Goal: Information Seeking & Learning: Learn about a topic

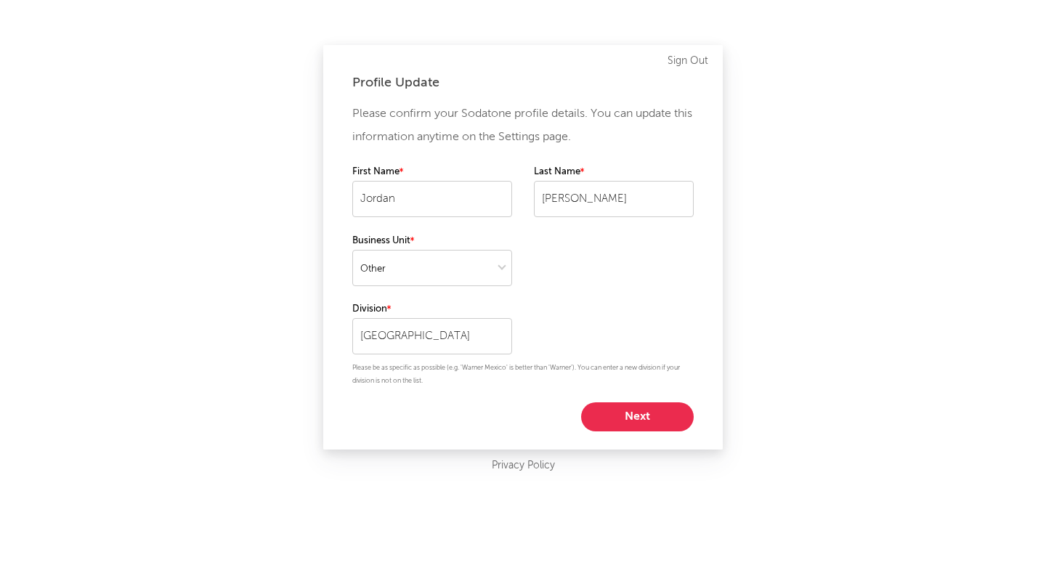
select select "other"
click at [627, 408] on button "Next" at bounding box center [637, 416] width 113 height 29
select select "marketing"
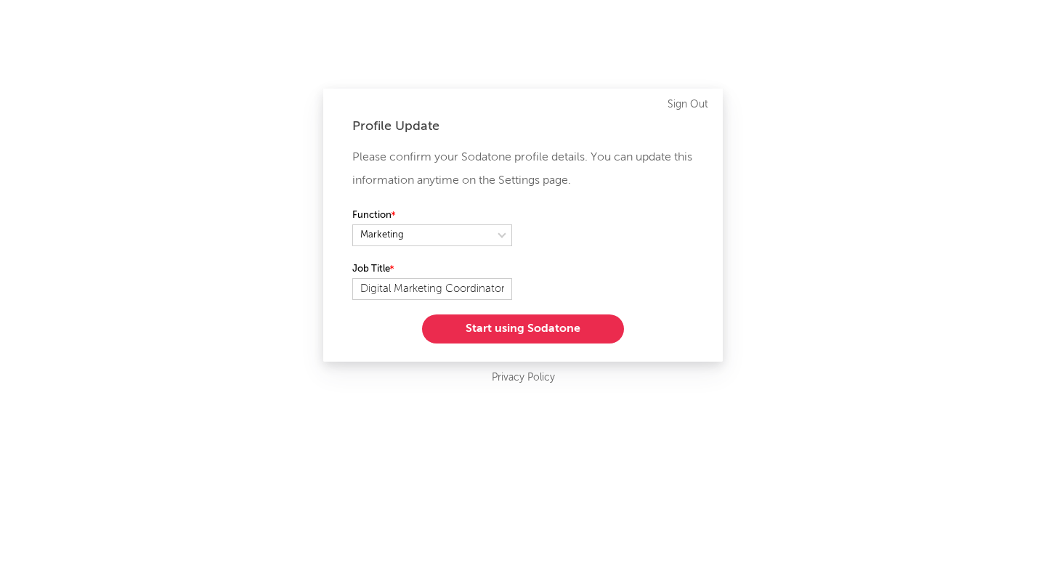
click at [535, 328] on button "Start using Sodatone" at bounding box center [523, 329] width 202 height 29
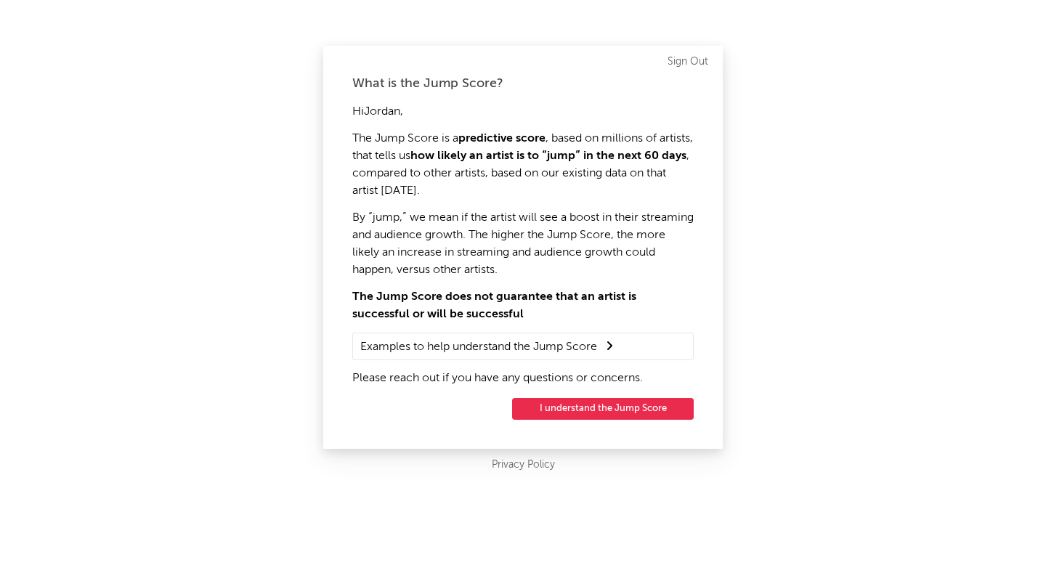
click at [589, 407] on button "I understand the Jump Score" at bounding box center [603, 409] width 182 height 22
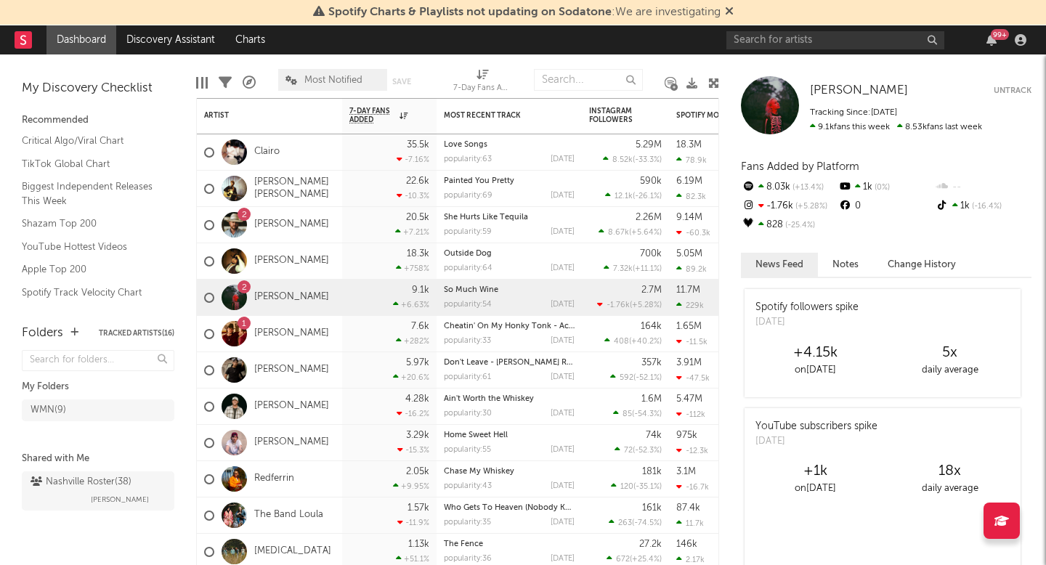
click at [727, 11] on icon at bounding box center [729, 11] width 9 height 12
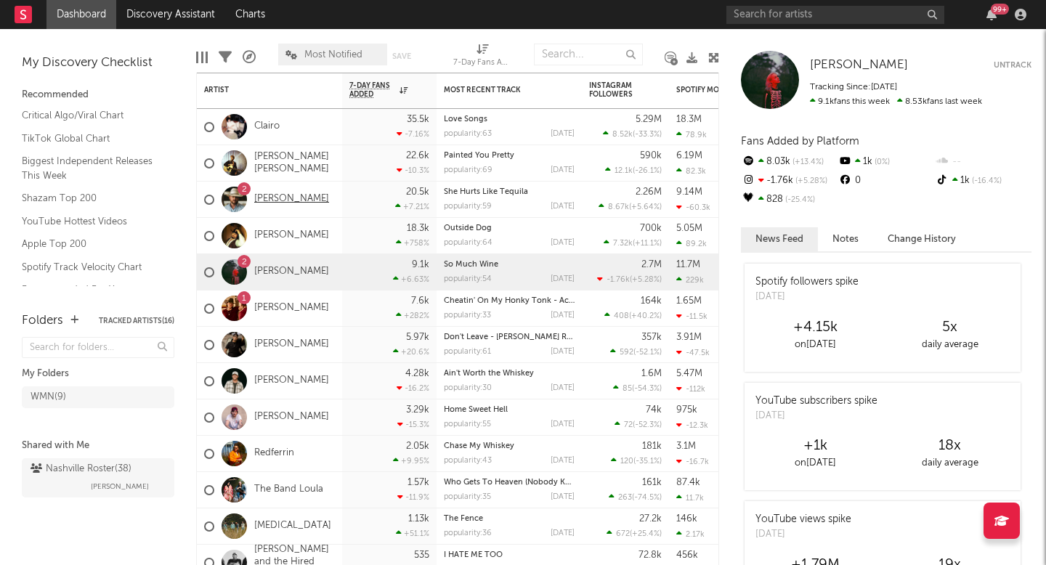
click at [278, 201] on link "[PERSON_NAME]" at bounding box center [291, 199] width 75 height 12
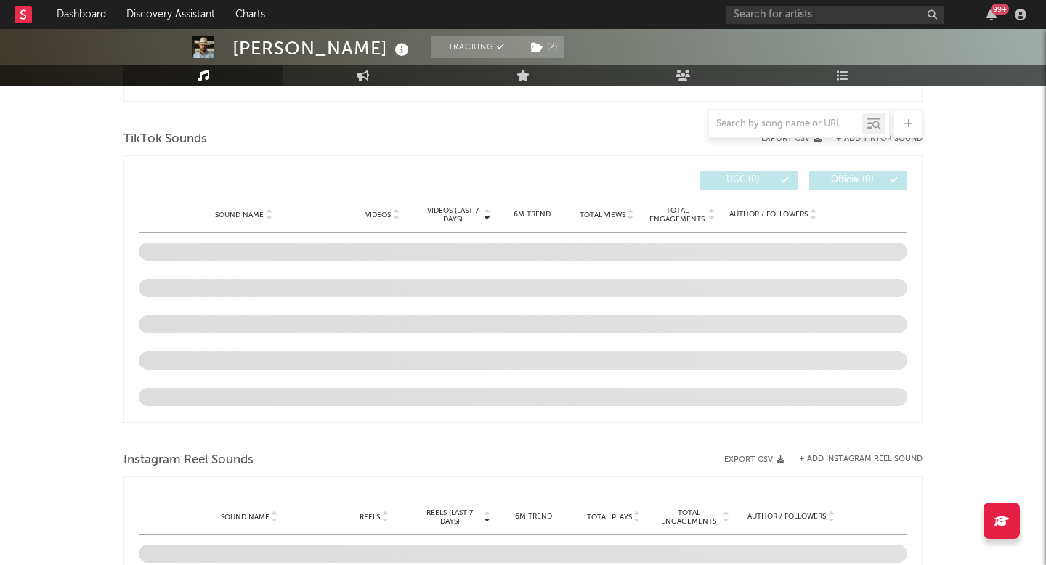
scroll to position [809, 0]
select select "6m"
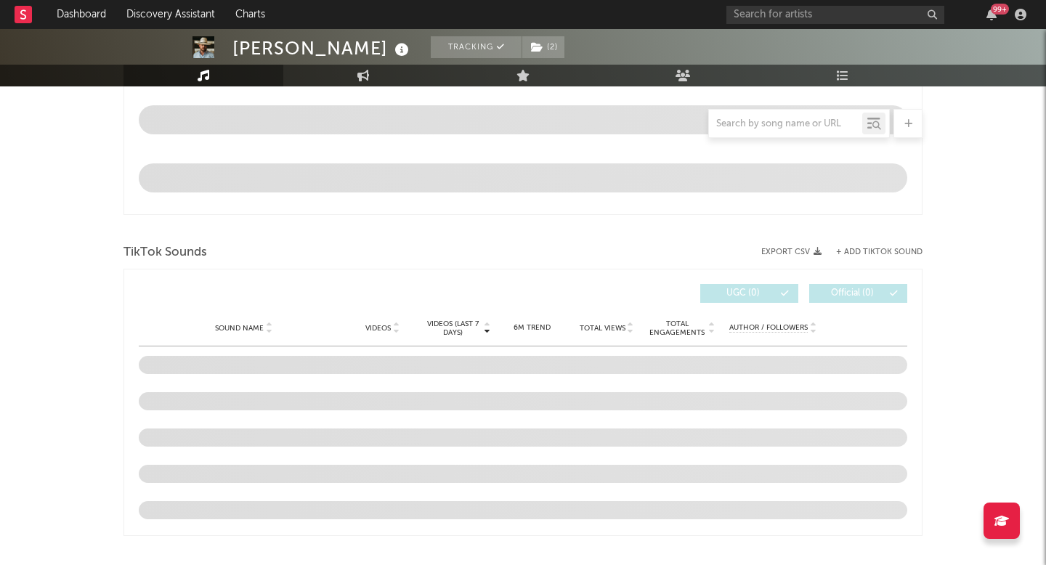
scroll to position [924, 0]
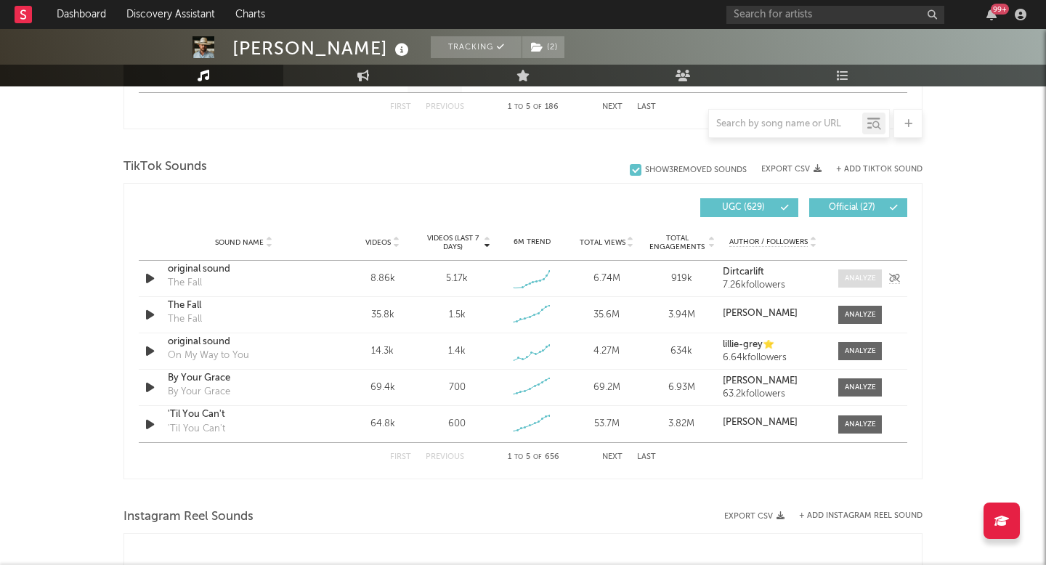
click at [875, 280] on div at bounding box center [860, 278] width 31 height 11
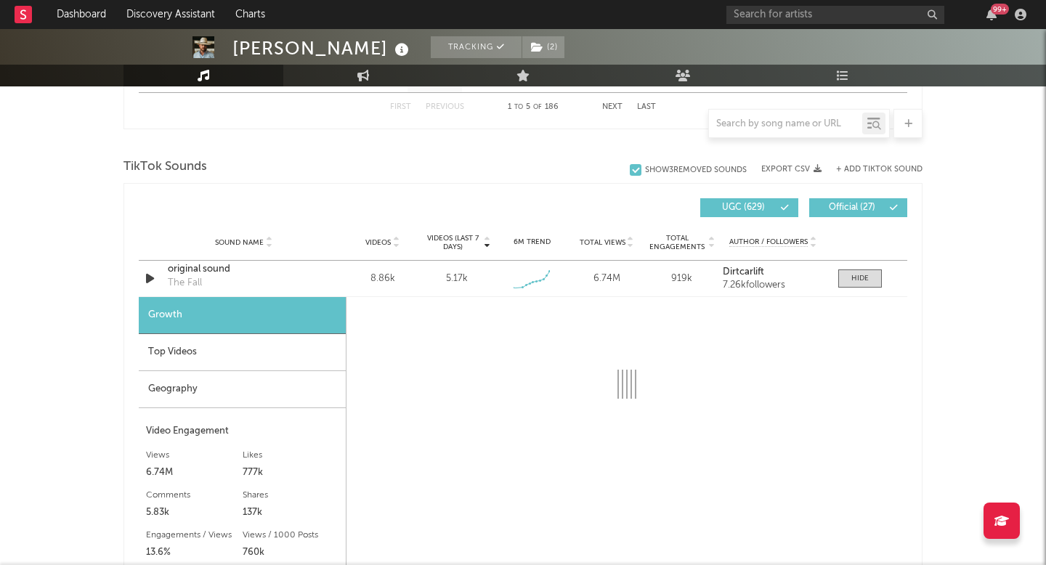
select select "1w"
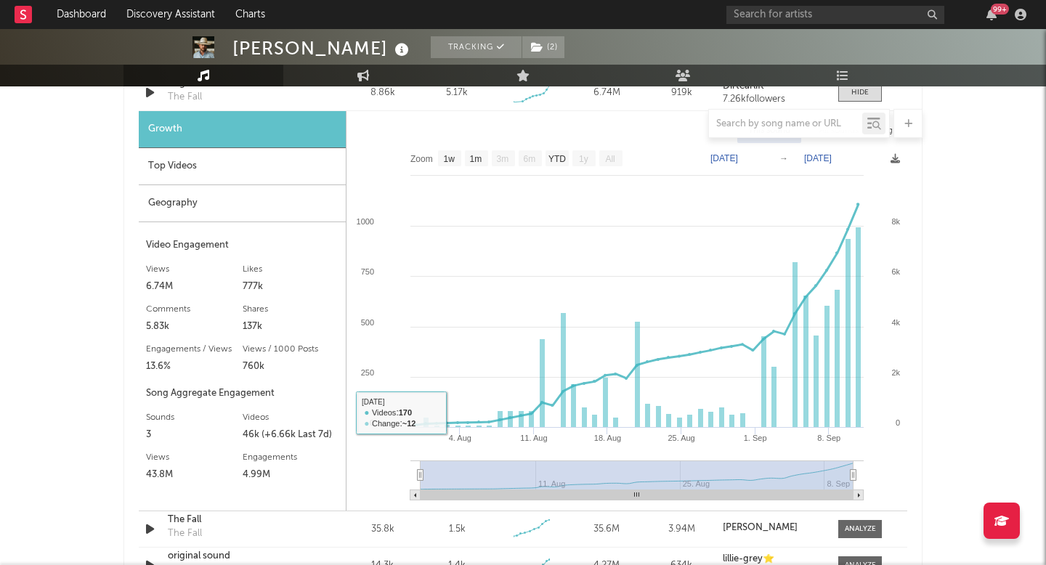
scroll to position [1116, 0]
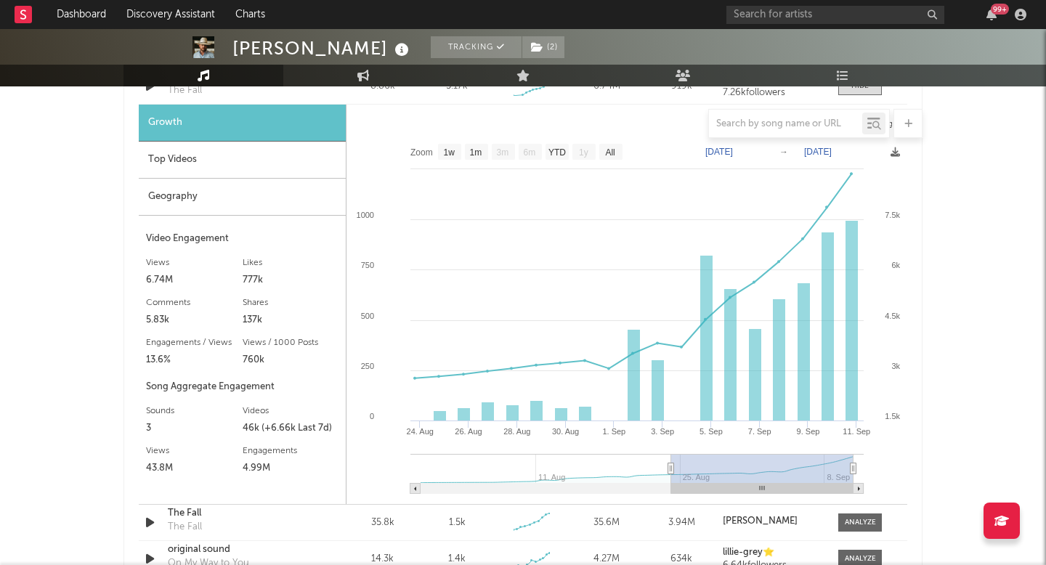
type input "[DATE]"
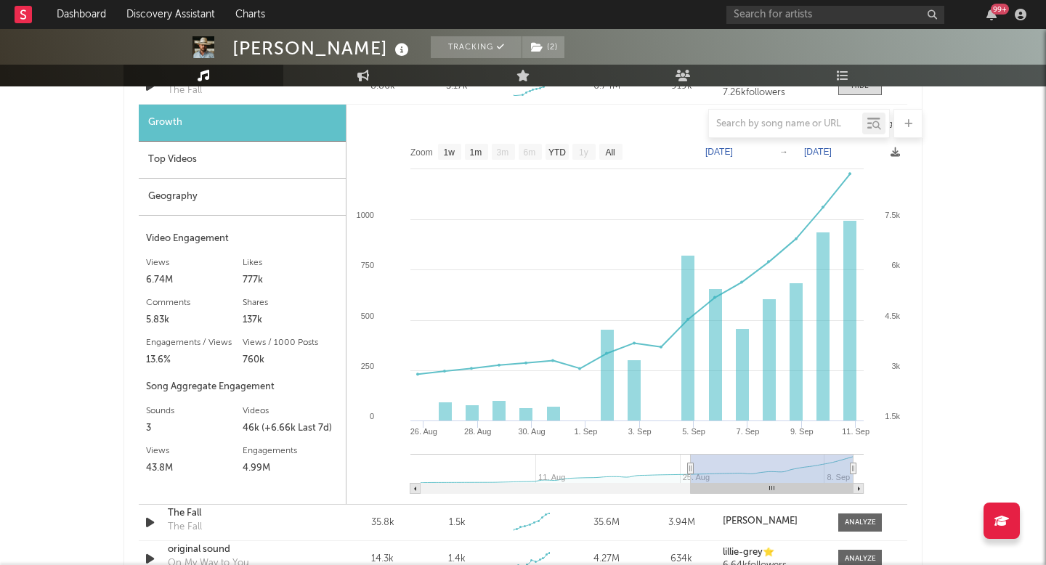
drag, startPoint x: 418, startPoint y: 469, endPoint x: 700, endPoint y: 477, distance: 281.3
click at [699, 477] on g at bounding box center [636, 474] width 453 height 40
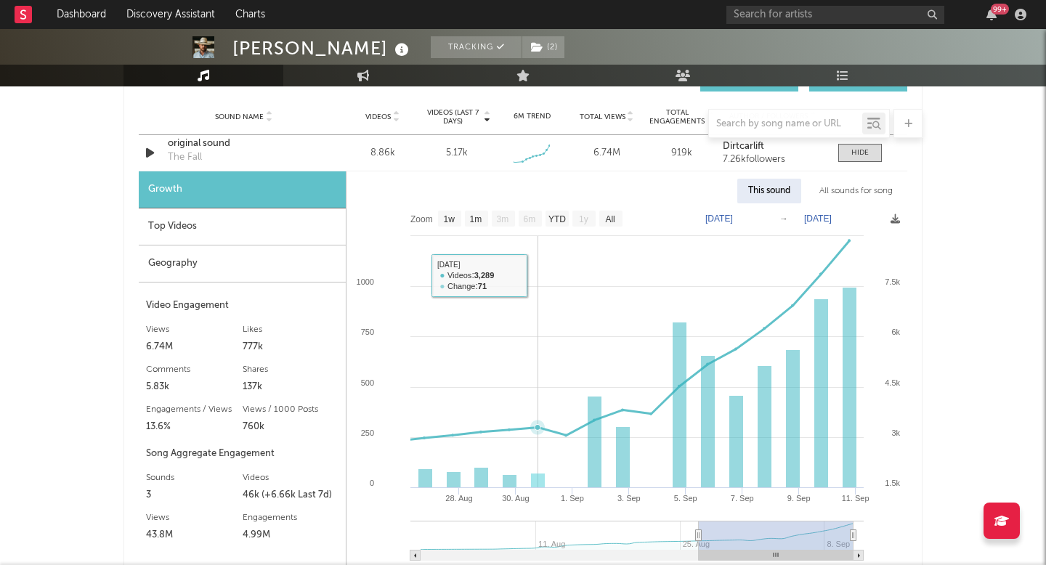
scroll to position [1037, 0]
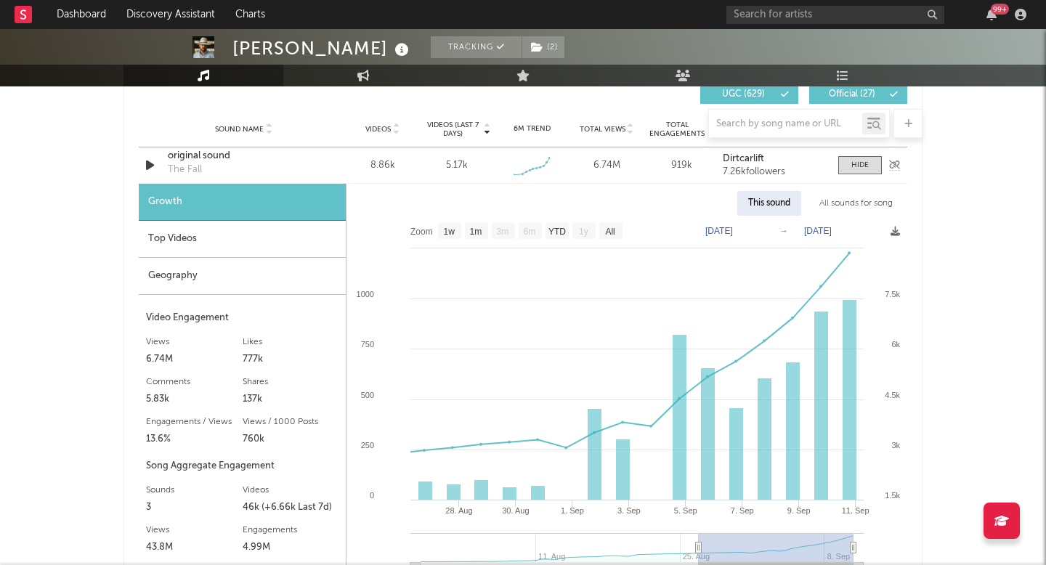
click at [213, 156] on div "original sound" at bounding box center [244, 156] width 152 height 15
click at [219, 247] on div "Top Videos" at bounding box center [242, 239] width 207 height 37
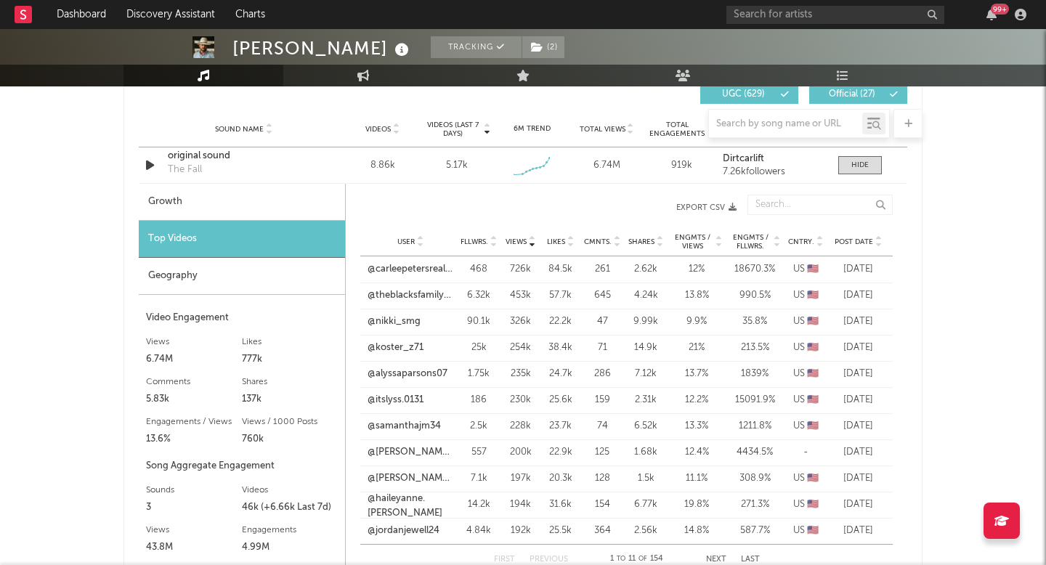
click at [854, 238] on span "Post Date" at bounding box center [854, 242] width 38 height 9
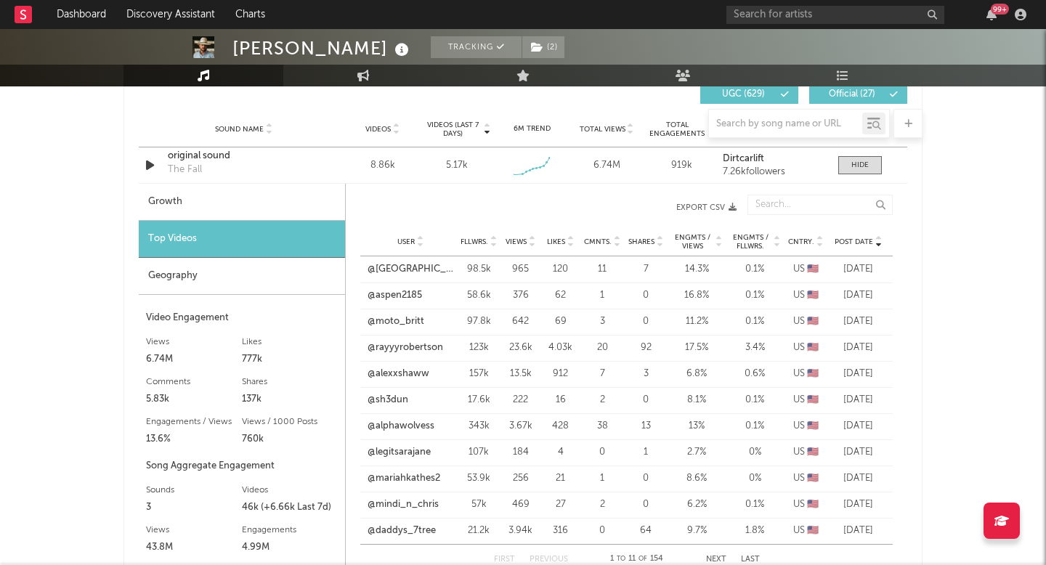
click at [854, 238] on span "Post Date" at bounding box center [854, 242] width 38 height 9
click at [822, 244] on icon at bounding box center [819, 245] width 7 height 6
click at [843, 244] on span "Post Date" at bounding box center [854, 242] width 38 height 9
click at [254, 200] on div "Growth" at bounding box center [242, 202] width 206 height 37
select select "1w"
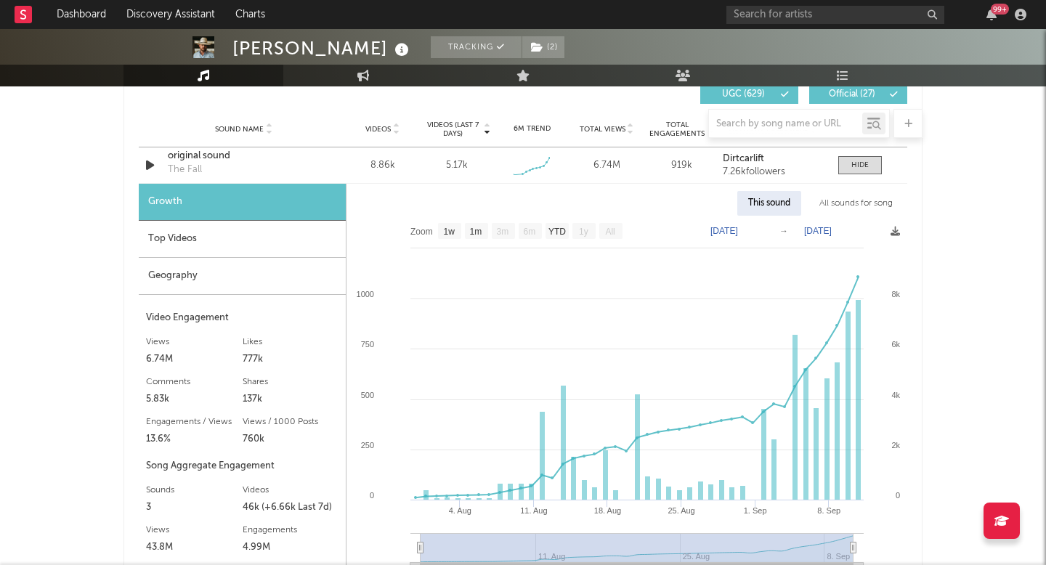
click at [256, 235] on div "Top Videos" at bounding box center [242, 239] width 207 height 37
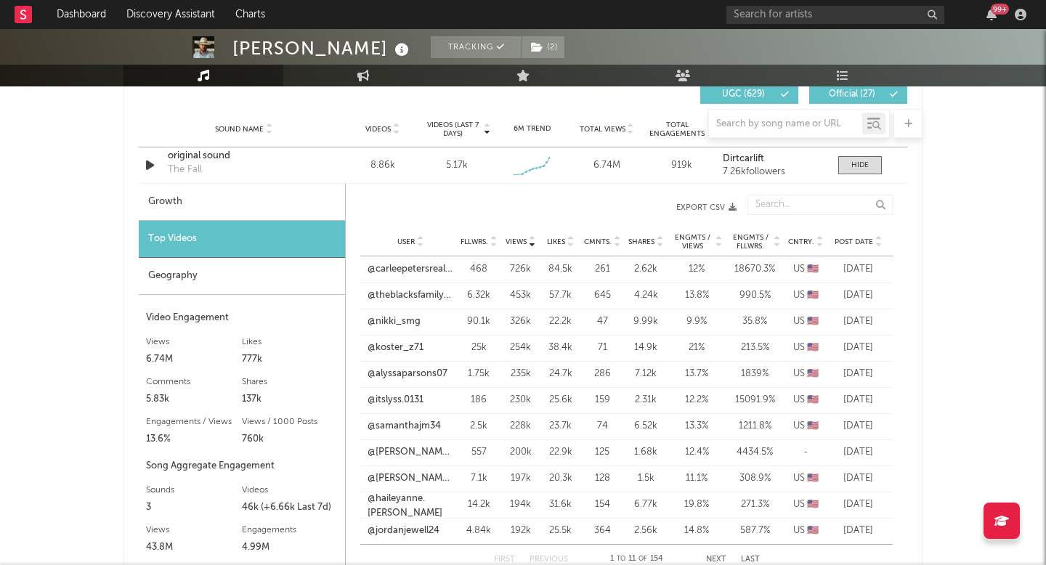
click at [423, 286] on div "User @theblacksfamilyof7 Fllwrs. 6.32k Views 453k Likes 57.7k Cmnts. 645 Shares…" at bounding box center [626, 296] width 532 height 26
click at [423, 291] on link "@theblacksfamilyof7" at bounding box center [411, 295] width 86 height 15
click at [395, 319] on link "@nikki_smg" at bounding box center [394, 322] width 53 height 15
click at [416, 402] on link "@itslyss.0131" at bounding box center [396, 400] width 56 height 15
click at [238, 215] on div "Growth" at bounding box center [242, 202] width 206 height 37
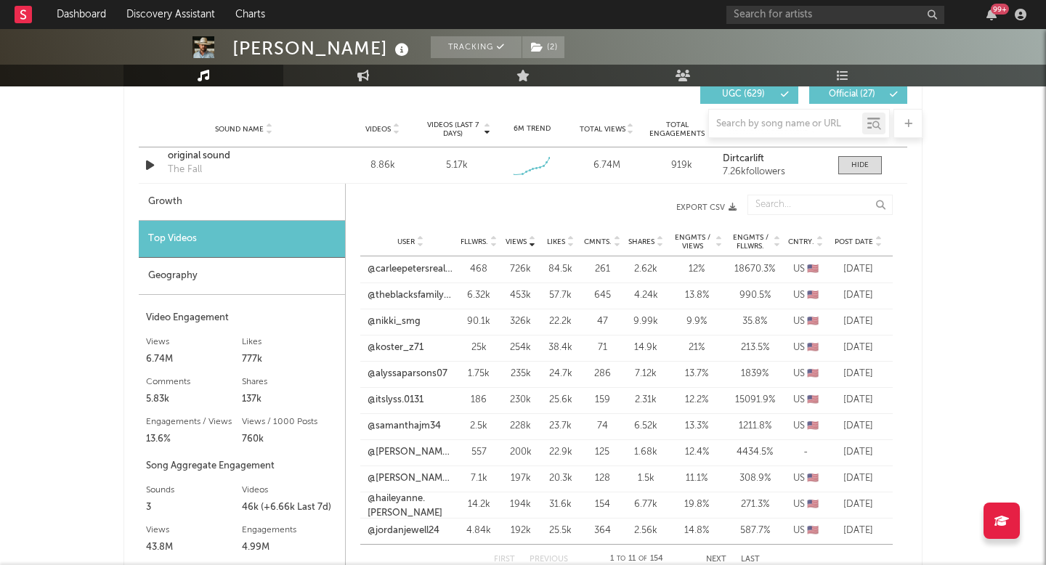
select select "1w"
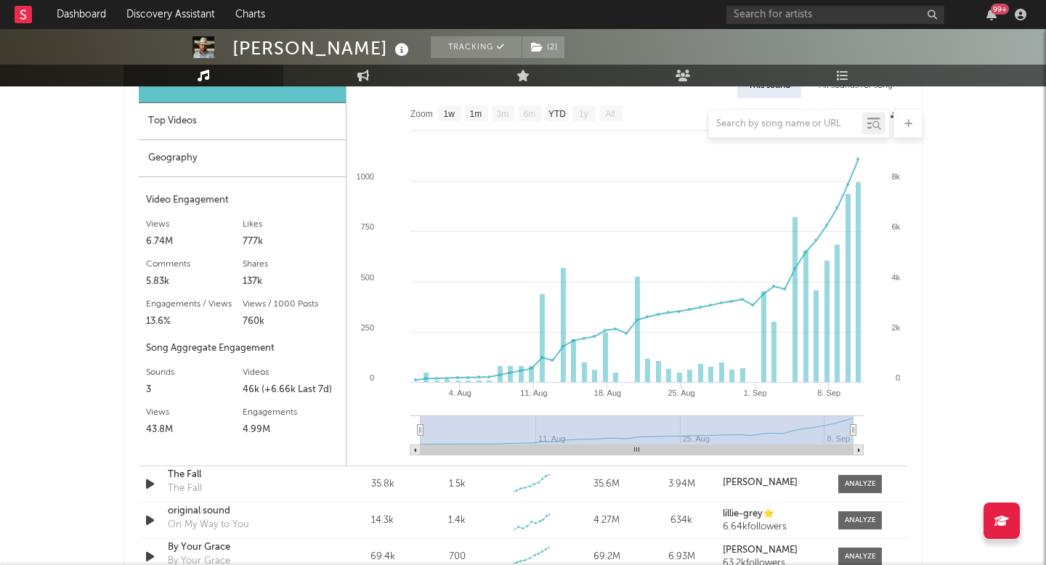
scroll to position [1183, 0]
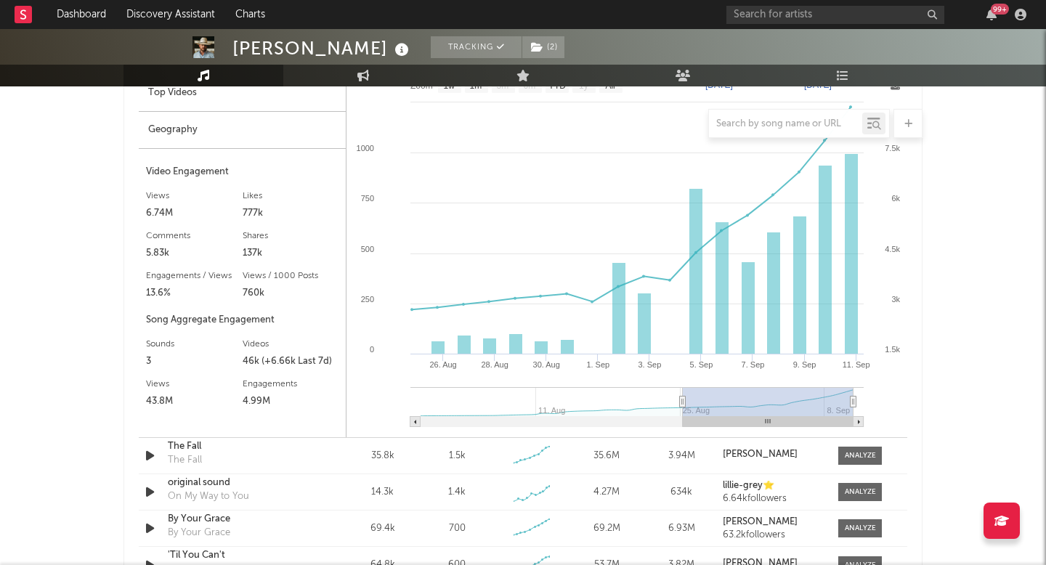
type input "[DATE]"
drag, startPoint x: 419, startPoint y: 397, endPoint x: 694, endPoint y: 386, distance: 274.8
click at [694, 387] on g at bounding box center [636, 407] width 453 height 40
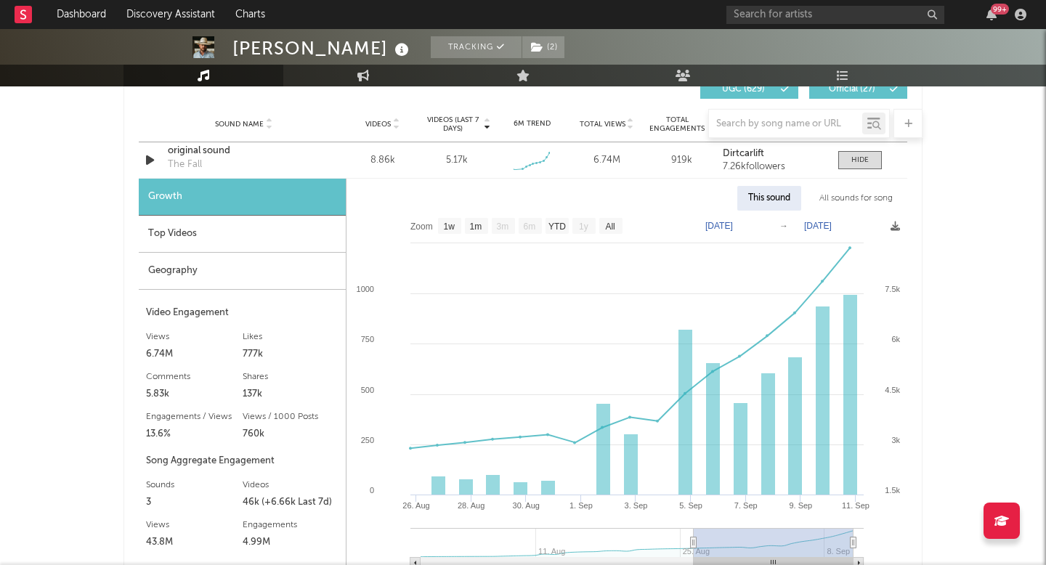
scroll to position [1048, 0]
